Goal: Task Accomplishment & Management: Use online tool/utility

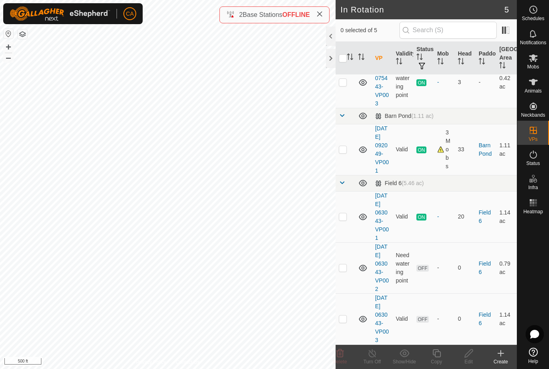
scroll to position [76, 0]
click at [346, 318] on td at bounding box center [345, 318] width 19 height 51
click at [347, 356] on delete-svg-icon at bounding box center [340, 353] width 32 height 10
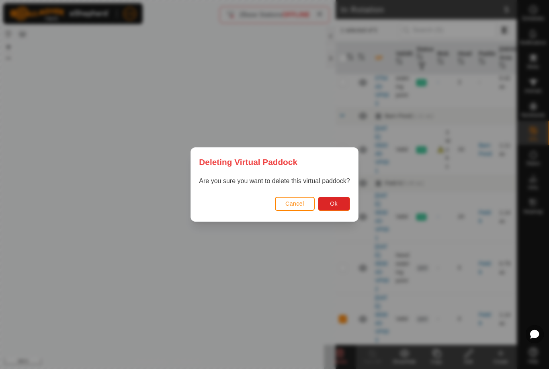
click at [345, 210] on button "Ok" at bounding box center [334, 204] width 32 height 14
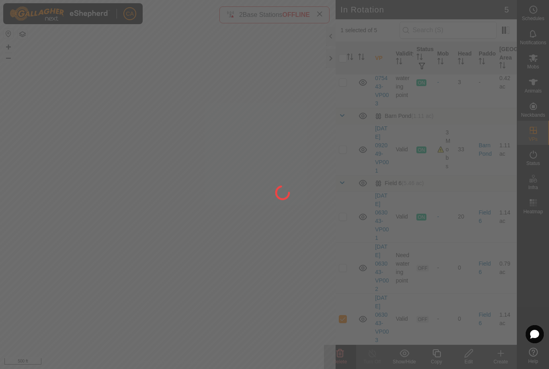
checkbox input "false"
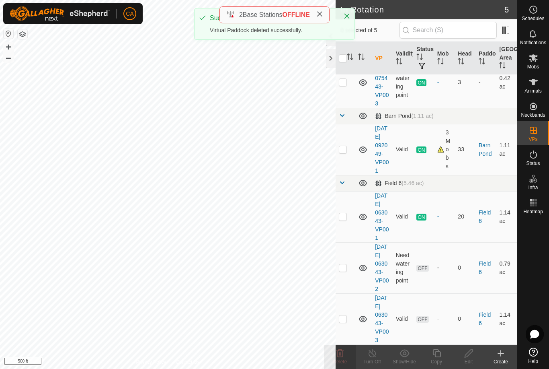
scroll to position [16, 0]
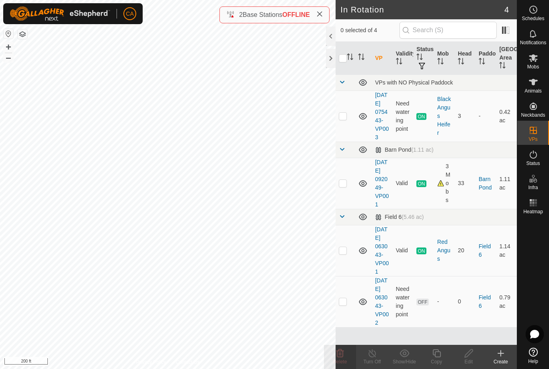
click at [346, 113] on p-checkbox at bounding box center [343, 116] width 8 height 6
checkbox input "true"
click at [437, 359] on div "Copy" at bounding box center [436, 361] width 32 height 7
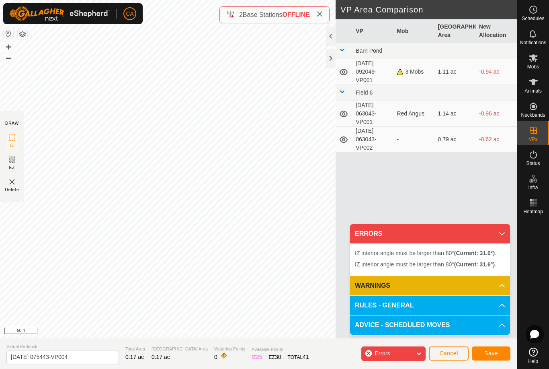
click at [452, 349] on button "Cancel" at bounding box center [449, 353] width 40 height 14
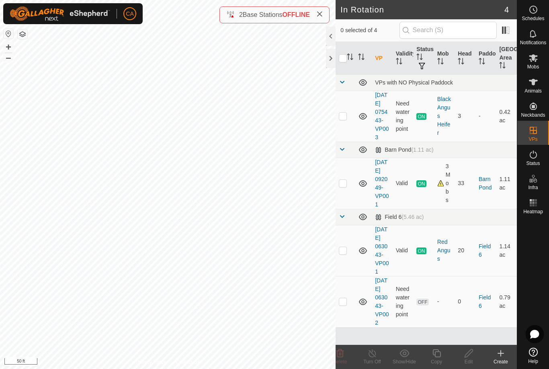
click at [345, 119] on p-checkbox at bounding box center [343, 116] width 8 height 6
checkbox input "true"
click at [436, 354] on icon at bounding box center [437, 353] width 10 height 10
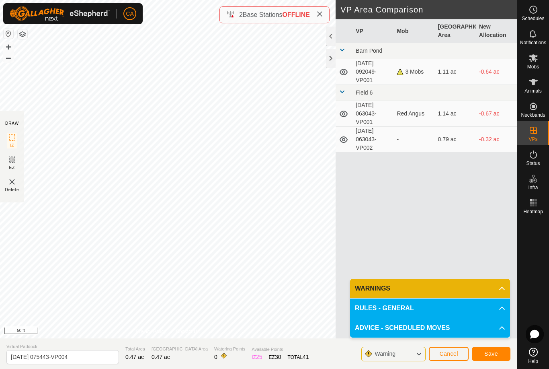
click at [452, 356] on span "Cancel" at bounding box center [448, 353] width 19 height 6
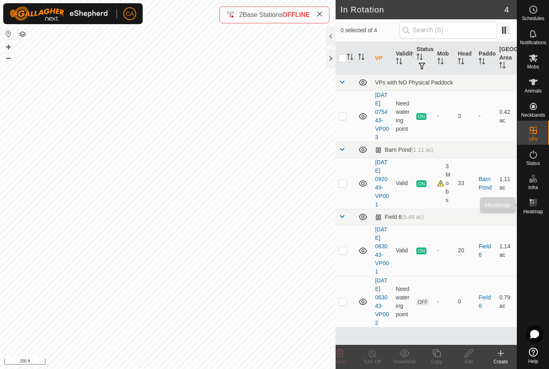
click at [540, 205] on es-heatmap-svg-icon at bounding box center [533, 202] width 14 height 13
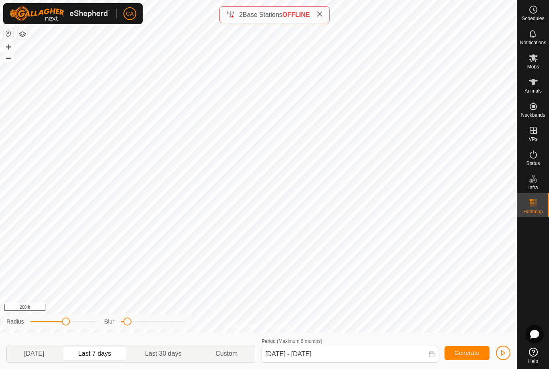
click at [43, 352] on span "Yesterday" at bounding box center [34, 353] width 20 height 10
click at [104, 354] on span "Last 7 days" at bounding box center [94, 353] width 33 height 10
click at [44, 351] on span "Yesterday" at bounding box center [34, 353] width 20 height 10
type input "22 Aug, 2025 - 22 Aug, 2025"
